Goal: Task Accomplishment & Management: Complete application form

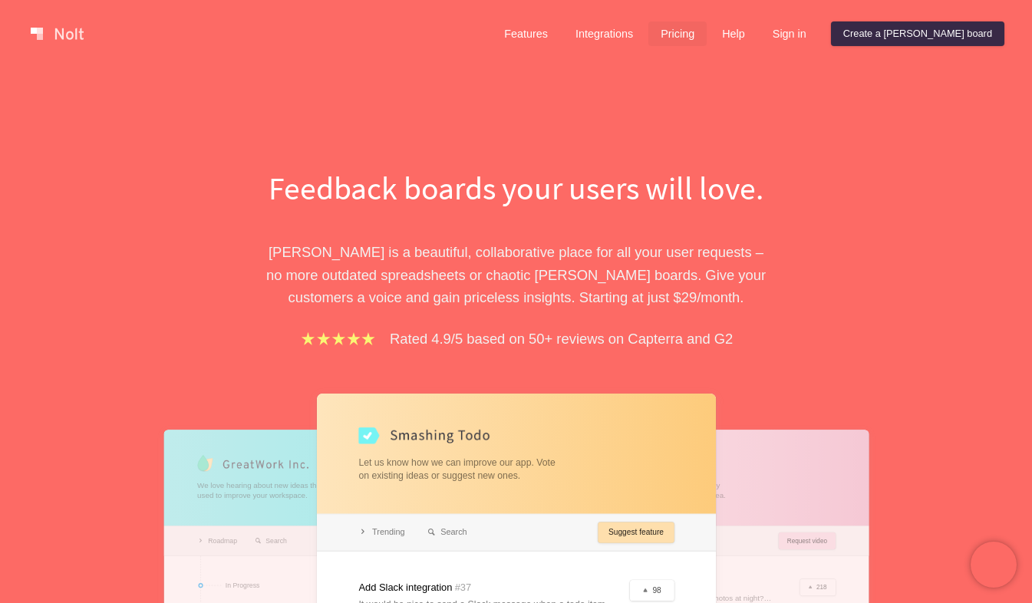
click at [707, 31] on link "Pricing" at bounding box center [678, 33] width 58 height 25
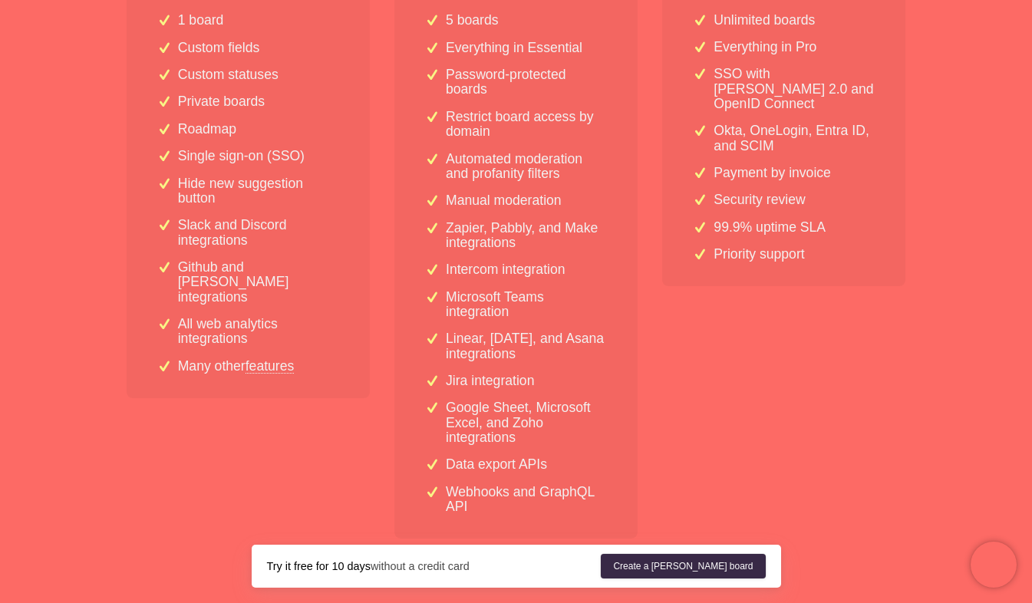
scroll to position [556, 0]
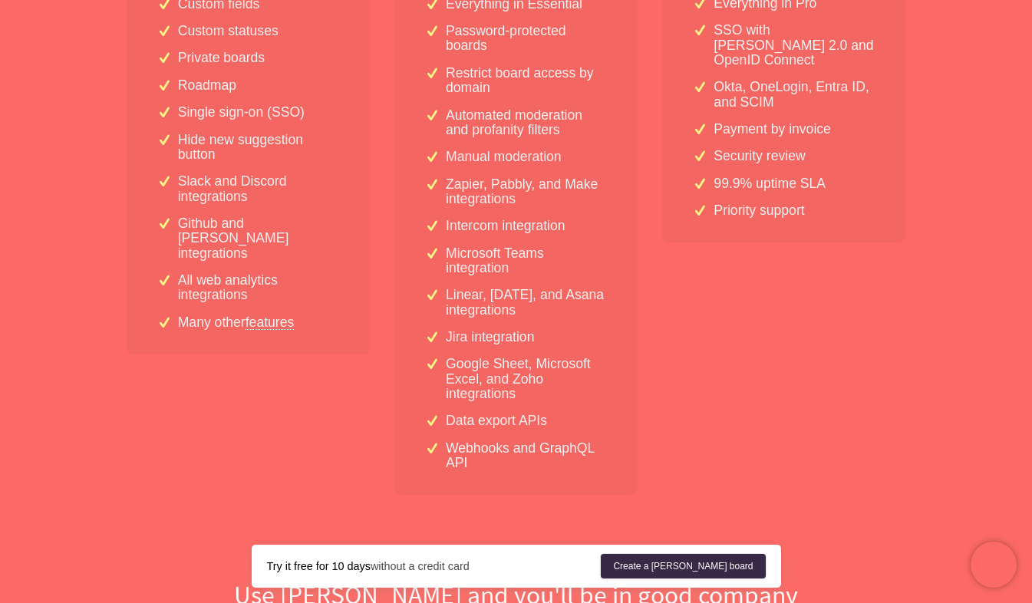
click at [237, 170] on div "1 board Custom fields Custom statuses Private boards Roadmap Single sign-on (SS…" at bounding box center [248, 156] width 243 height 398
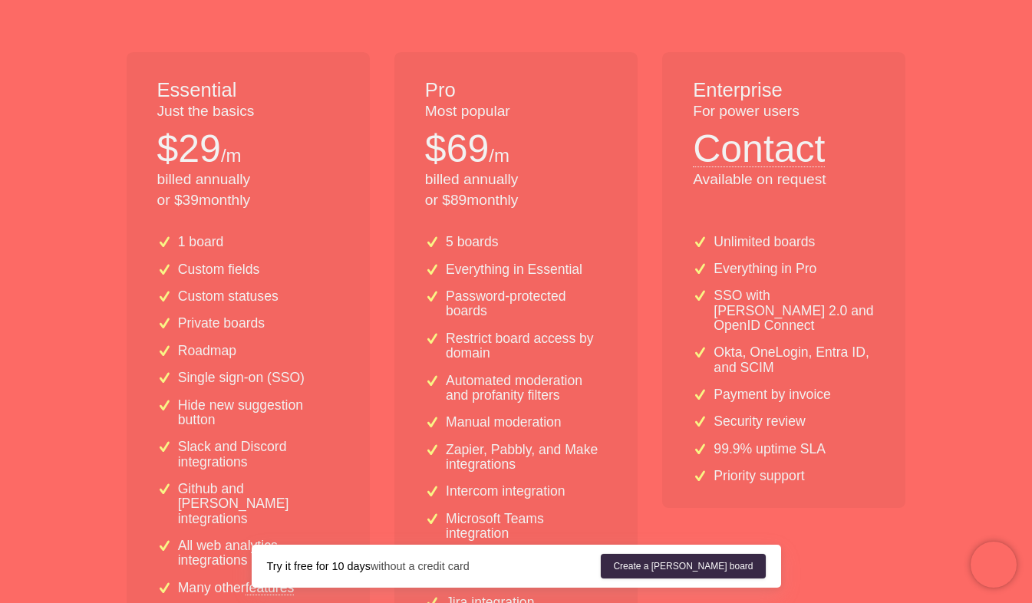
scroll to position [279, 0]
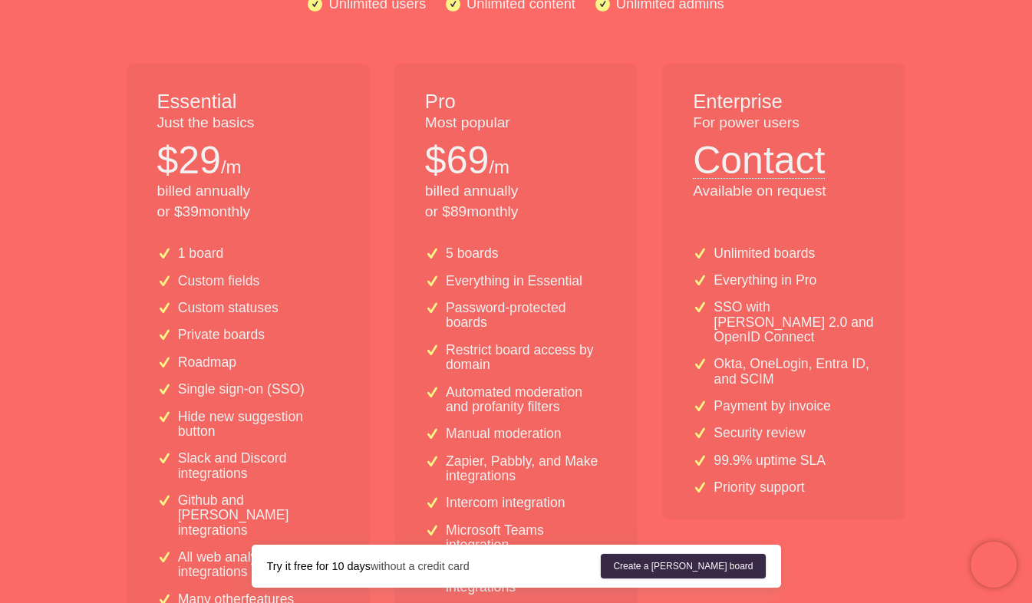
click at [190, 156] on p "$ 29" at bounding box center [189, 161] width 64 height 54
drag, startPoint x: 1031, startPoint y: 203, endPoint x: 1028, endPoint y: 169, distance: 33.8
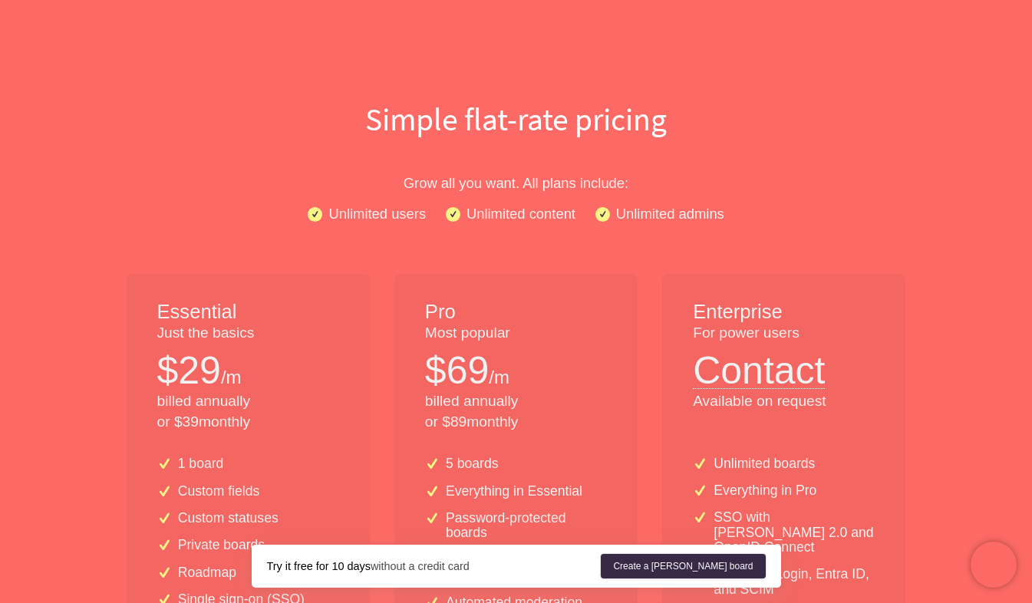
scroll to position [0, 0]
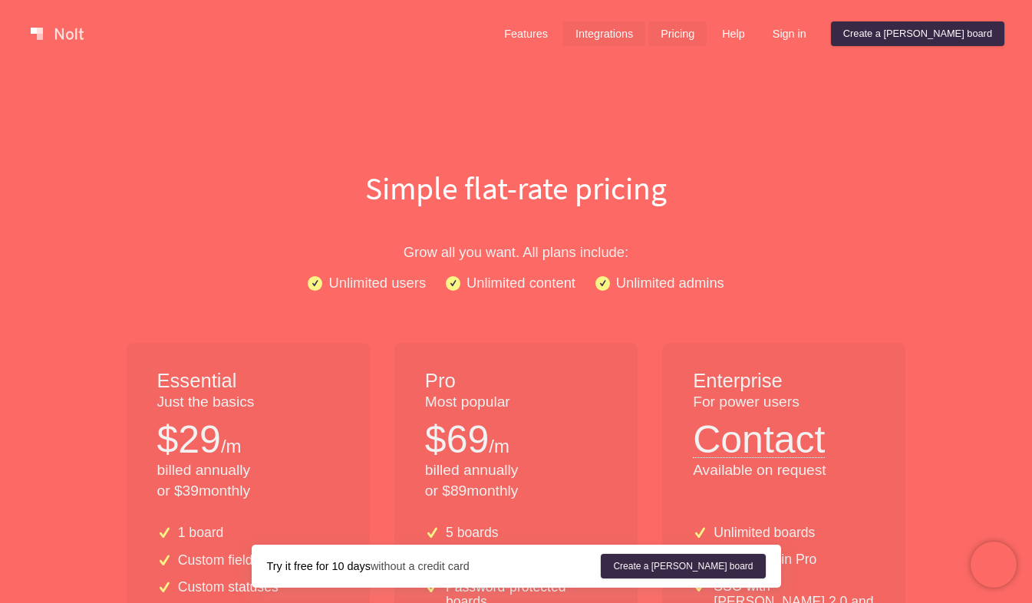
click at [645, 31] on link "Integrations" at bounding box center [604, 33] width 82 height 25
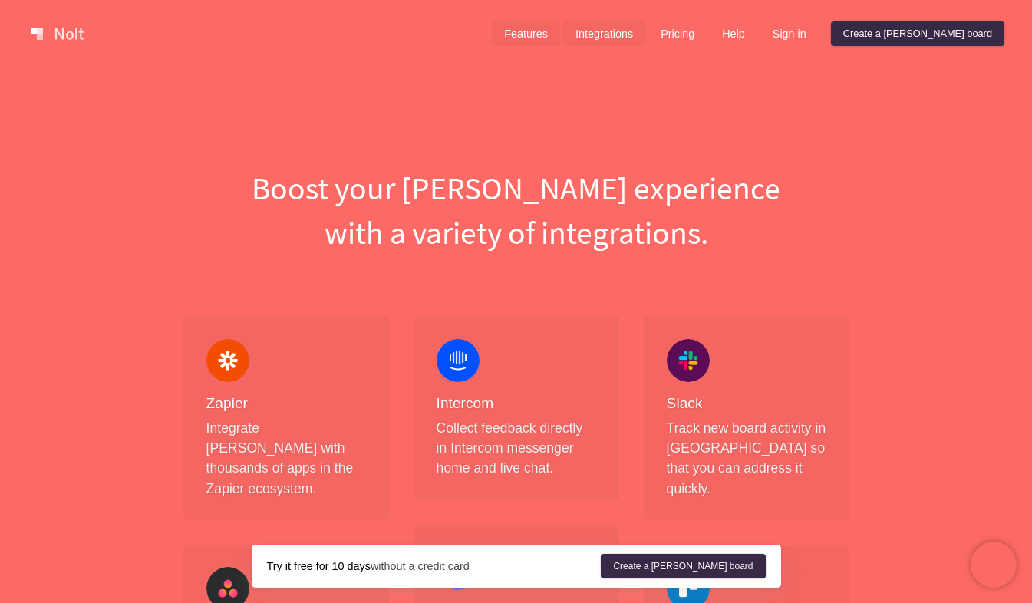
click at [560, 30] on link "Features" at bounding box center [526, 33] width 68 height 25
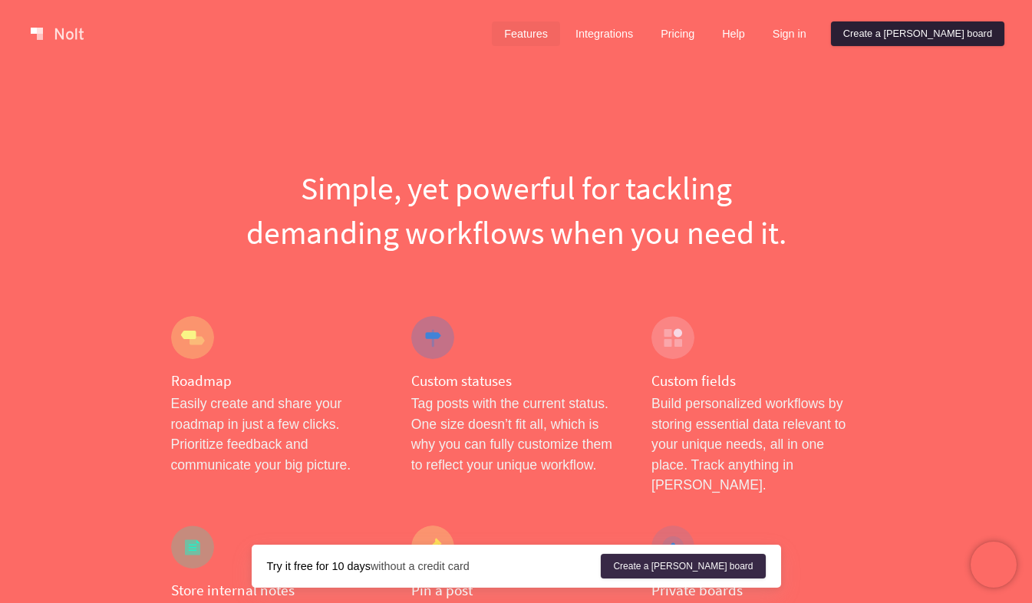
click at [933, 26] on link "Create a [PERSON_NAME] board" at bounding box center [917, 33] width 173 height 25
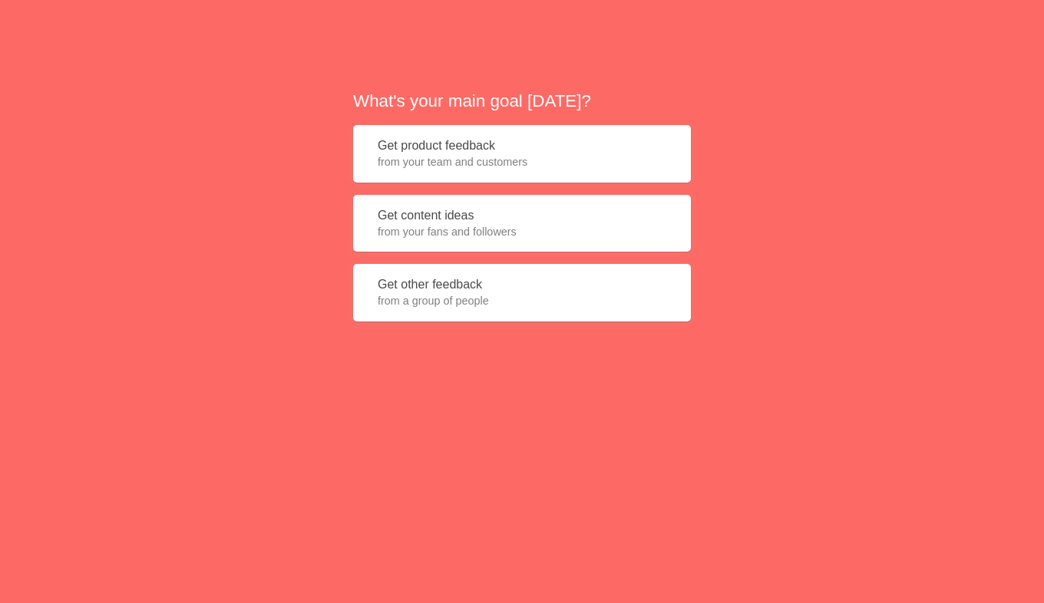
click at [474, 294] on span "from a group of people" at bounding box center [522, 300] width 289 height 15
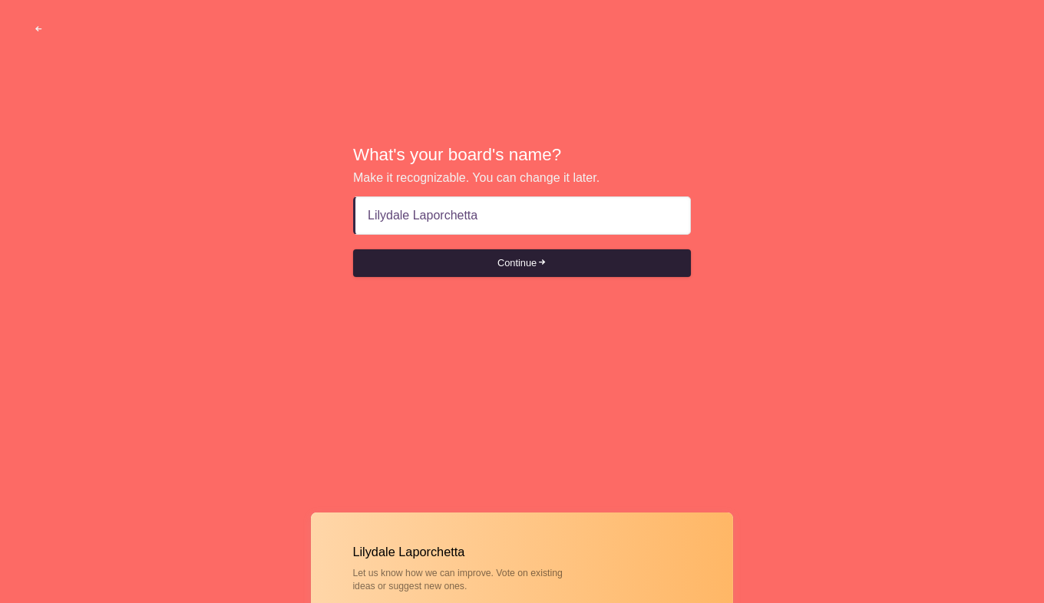
click at [509, 262] on button "Continue" at bounding box center [522, 263] width 338 height 28
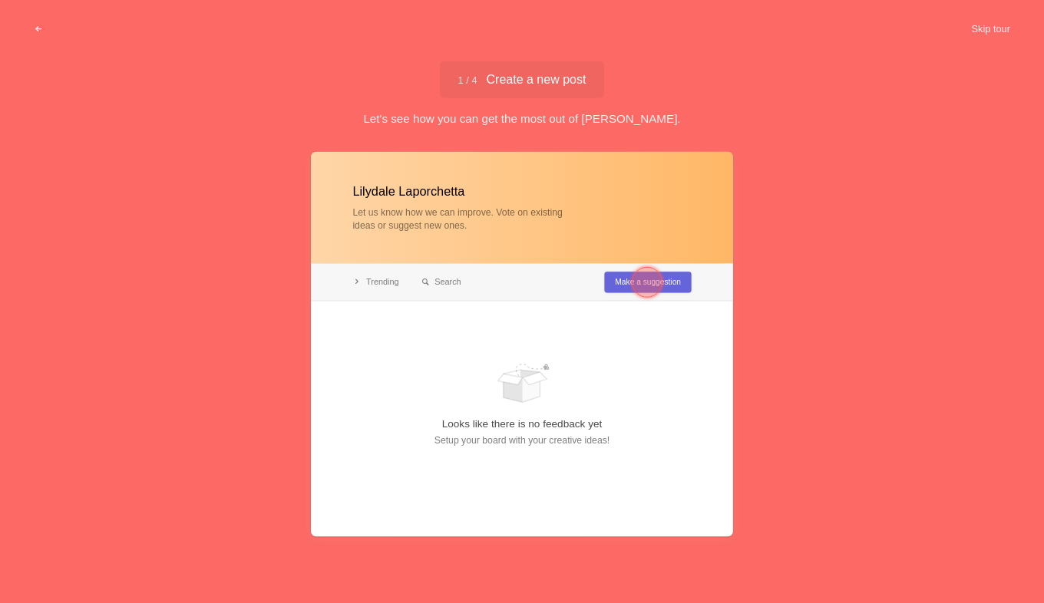
type input "Lilydale Laporchetta"
click at [635, 284] on div at bounding box center [647, 282] width 31 height 31
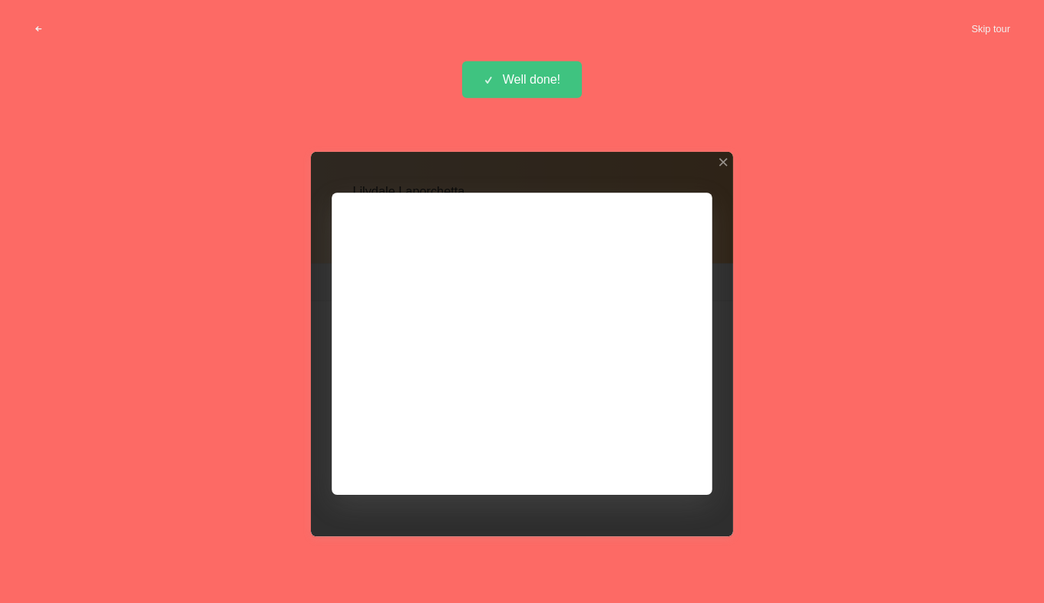
click at [581, 453] on div at bounding box center [522, 344] width 422 height 385
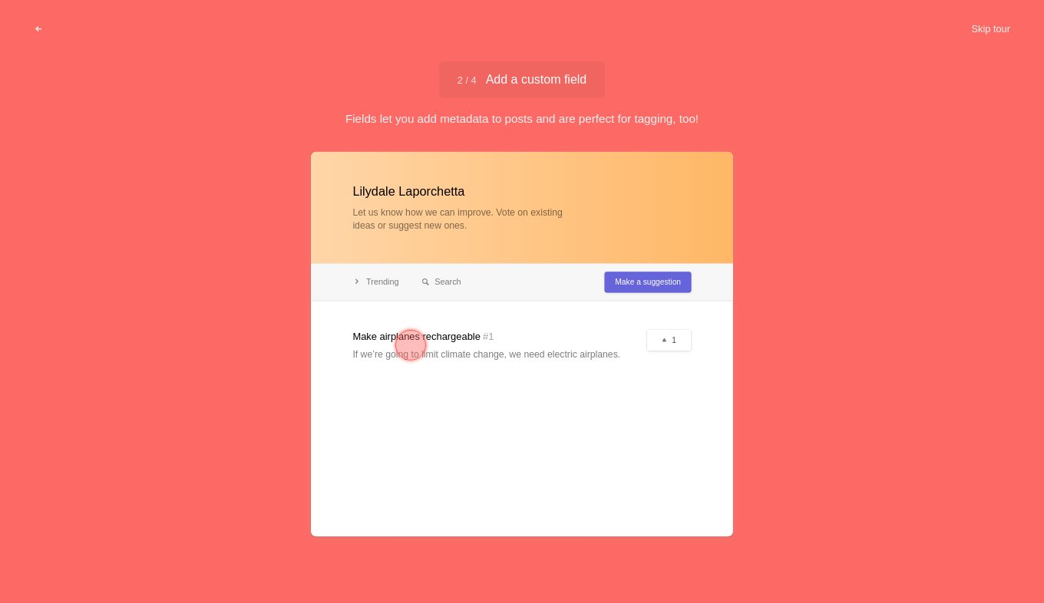
click at [416, 338] on div at bounding box center [410, 345] width 31 height 31
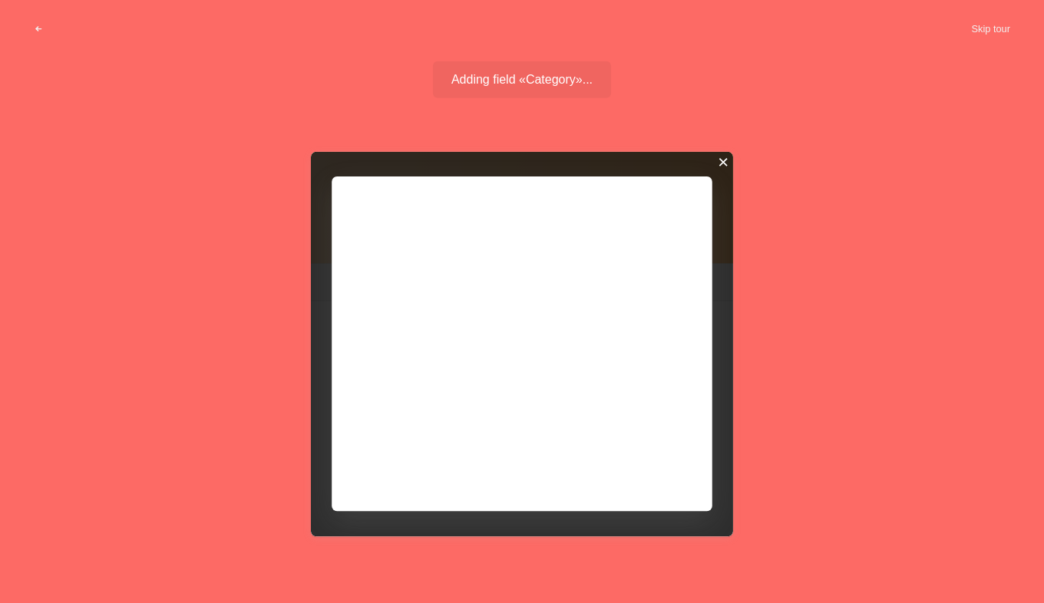
click at [722, 165] on div at bounding box center [723, 162] width 11 height 11
